Goal: Navigation & Orientation: Go to known website

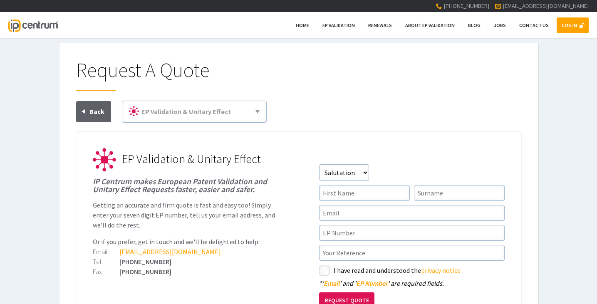
click at [296, 20] on link "LOG IN" at bounding box center [572, 25] width 32 height 16
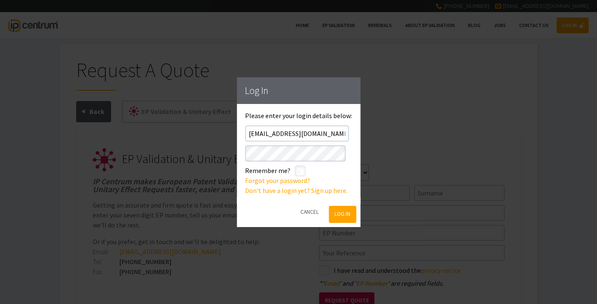
click at [296, 215] on button "Log In" at bounding box center [342, 214] width 27 height 17
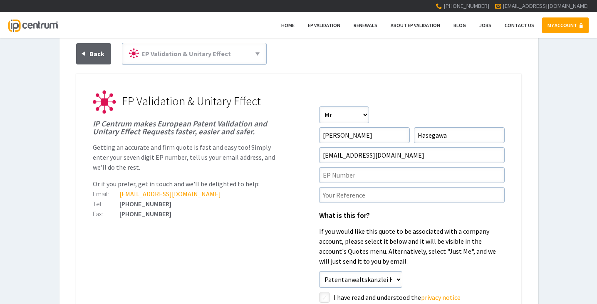
scroll to position [125, 0]
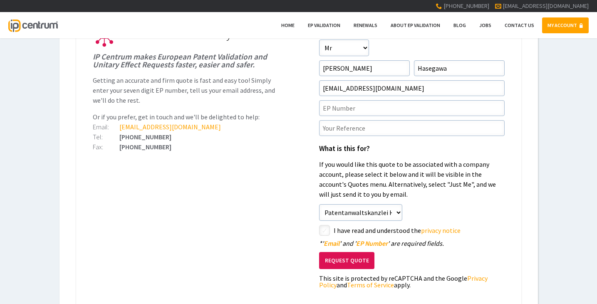
click at [566, 23] on link "MY ACCOUNT" at bounding box center [565, 25] width 47 height 16
